Goal: Information Seeking & Learning: Learn about a topic

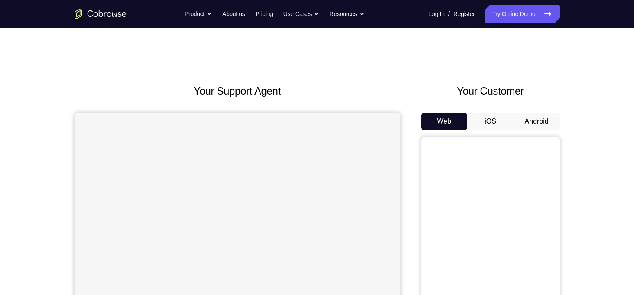
click at [537, 111] on div "Your Customer Web iOS Android" at bounding box center [490, 243] width 139 height 320
click at [537, 117] on button "Android" at bounding box center [537, 121] width 46 height 17
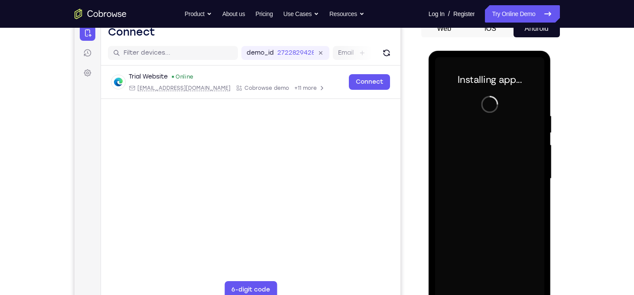
scroll to position [113, 0]
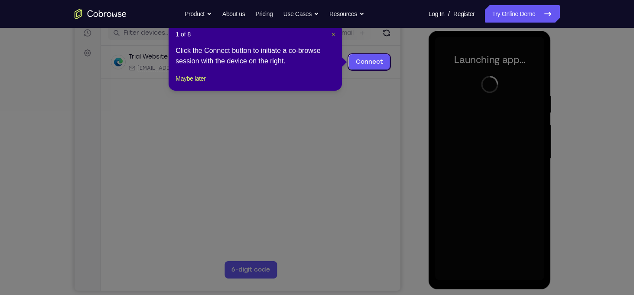
click at [334, 33] on span "×" at bounding box center [333, 34] width 3 height 7
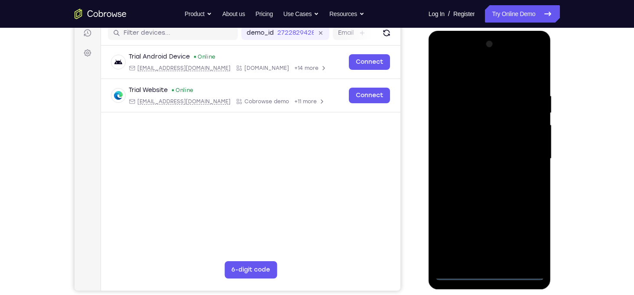
click at [488, 272] on div at bounding box center [489, 158] width 109 height 243
click at [529, 243] on div at bounding box center [489, 158] width 109 height 243
click at [475, 77] on div at bounding box center [489, 158] width 109 height 243
click at [529, 150] on div at bounding box center [489, 158] width 109 height 243
click at [481, 175] on div at bounding box center [489, 158] width 109 height 243
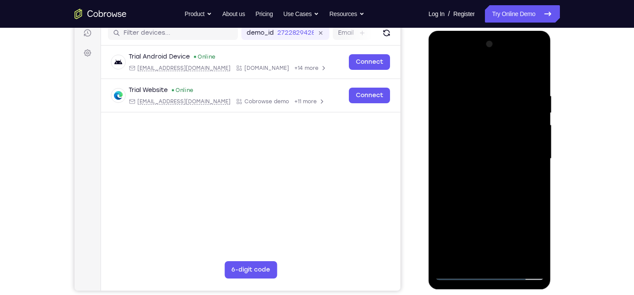
click at [506, 145] on div at bounding box center [489, 158] width 109 height 243
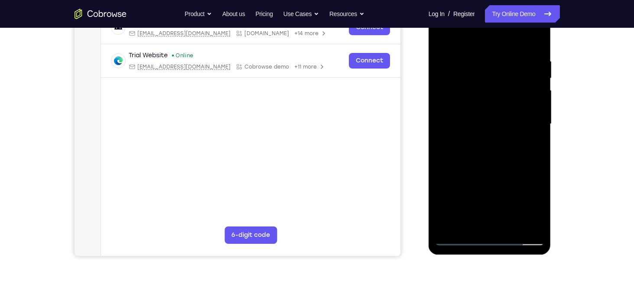
click at [514, 104] on div at bounding box center [489, 124] width 109 height 243
click at [510, 127] on div at bounding box center [489, 124] width 109 height 243
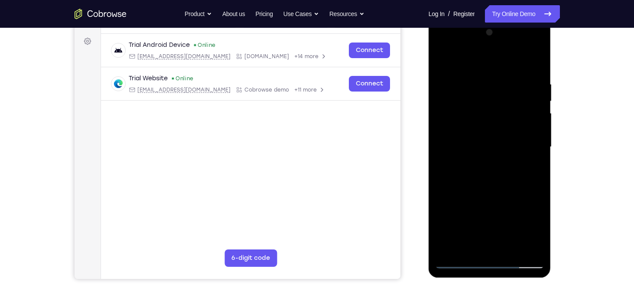
scroll to position [119, 0]
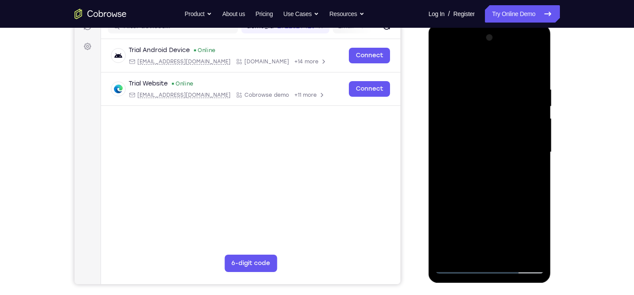
click at [509, 180] on div at bounding box center [489, 152] width 109 height 243
drag, startPoint x: 499, startPoint y: 106, endPoint x: 513, endPoint y: 236, distance: 130.7
click at [513, 236] on div at bounding box center [489, 152] width 109 height 243
drag, startPoint x: 469, startPoint y: 62, endPoint x: 480, endPoint y: -22, distance: 85.3
click at [480, 24] on html "Online web based iOS Simulators and Android Emulators. Run iPhone, iPad, Mobile…" at bounding box center [491, 154] width 124 height 260
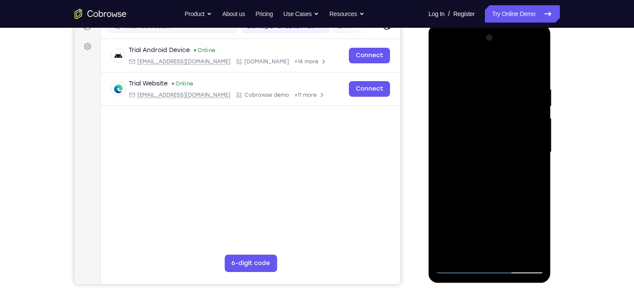
click at [459, 266] on div at bounding box center [489, 152] width 109 height 243
click at [484, 144] on div at bounding box center [489, 152] width 109 height 243
click at [485, 126] on div at bounding box center [489, 152] width 109 height 243
click at [487, 151] on div at bounding box center [489, 152] width 109 height 243
click at [495, 181] on div at bounding box center [489, 152] width 109 height 243
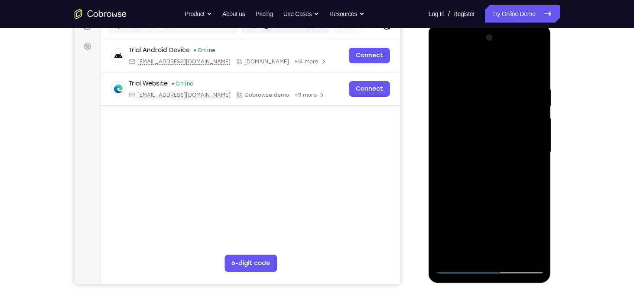
drag, startPoint x: 475, startPoint y: 68, endPoint x: 475, endPoint y: 55, distance: 12.1
click at [475, 55] on div at bounding box center [489, 152] width 109 height 243
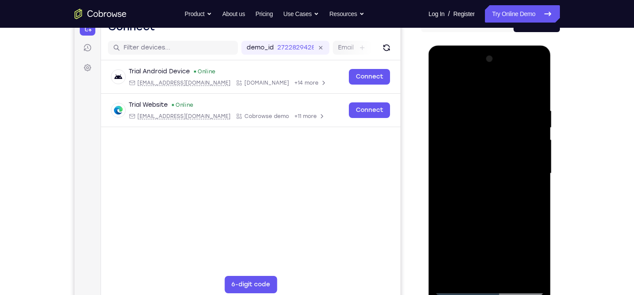
scroll to position [99, 0]
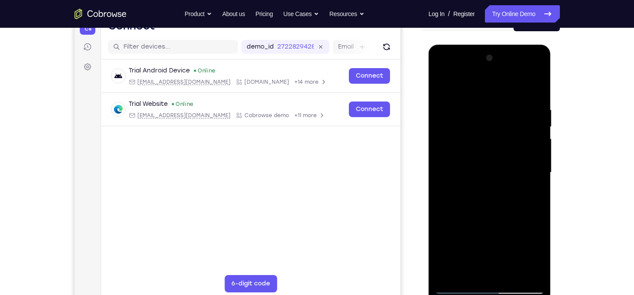
click at [456, 285] on div at bounding box center [489, 172] width 109 height 243
click at [493, 164] on div at bounding box center [489, 172] width 109 height 243
click at [526, 152] on div at bounding box center [489, 172] width 109 height 243
click at [514, 176] on div at bounding box center [489, 172] width 109 height 243
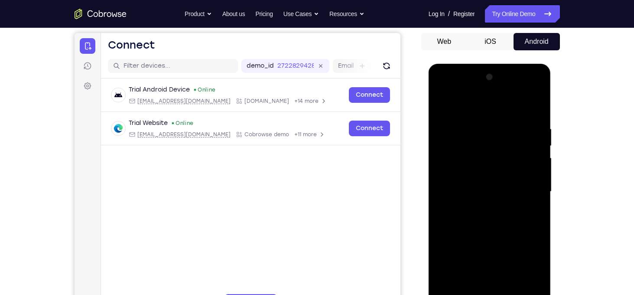
scroll to position [79, 0]
drag, startPoint x: 473, startPoint y: 108, endPoint x: 472, endPoint y: 76, distance: 31.6
click at [472, 76] on div at bounding box center [489, 192] width 109 height 243
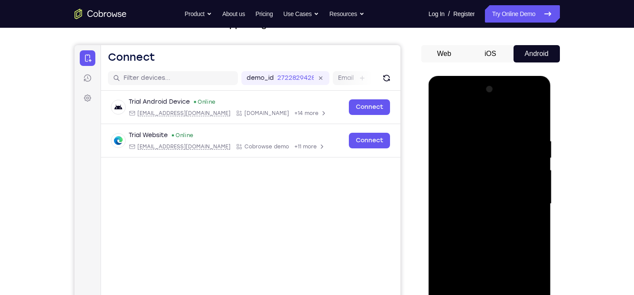
scroll to position [67, 0]
